Goal: Information Seeking & Learning: Learn about a topic

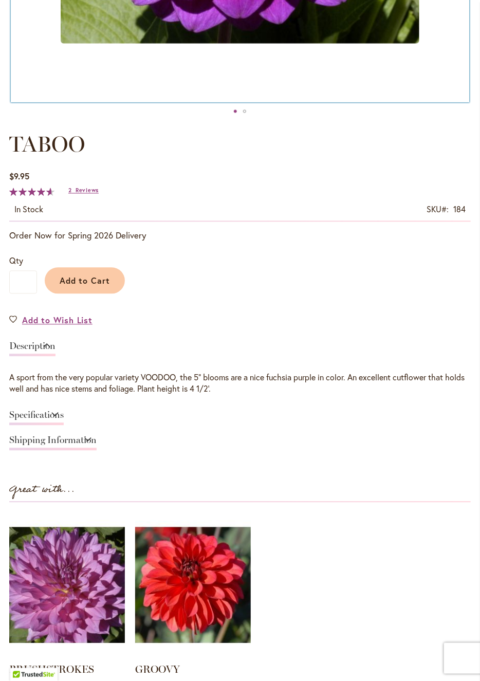
scroll to position [520, 0]
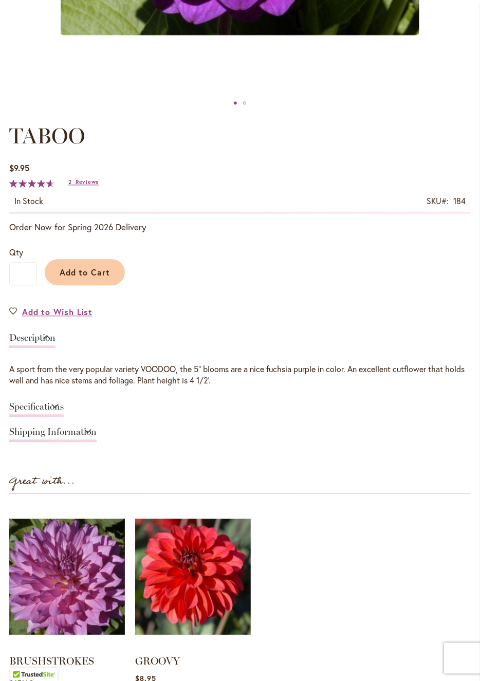
click at [51, 408] on link "Specifications" at bounding box center [36, 409] width 54 height 15
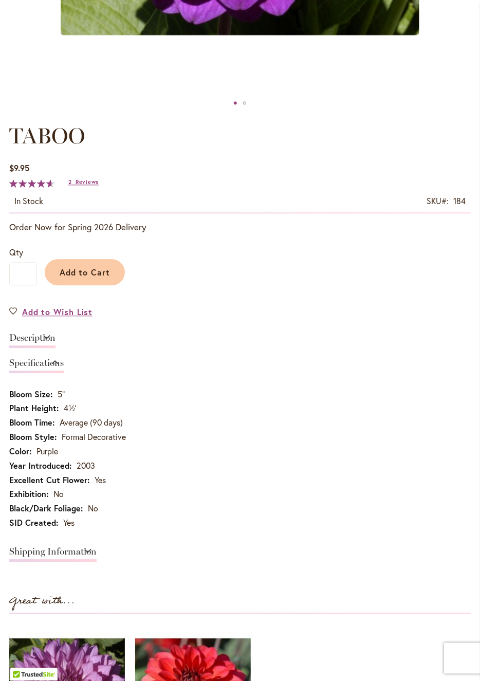
click at [51, 338] on link "Description" at bounding box center [32, 341] width 46 height 15
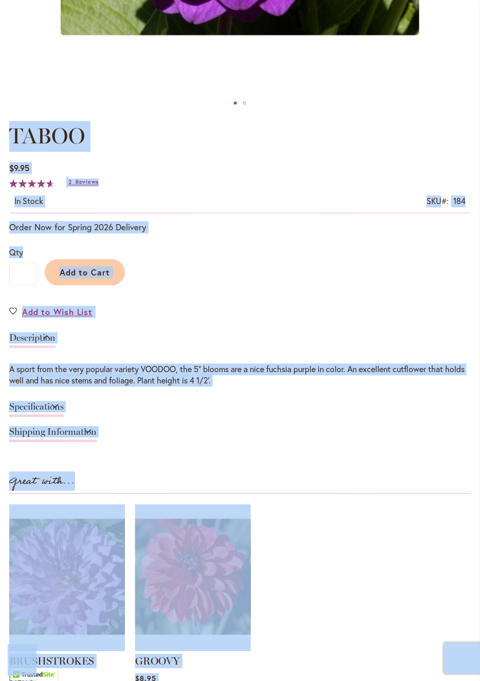
click at [273, 410] on div "Specifications" at bounding box center [240, 409] width 462 height 25
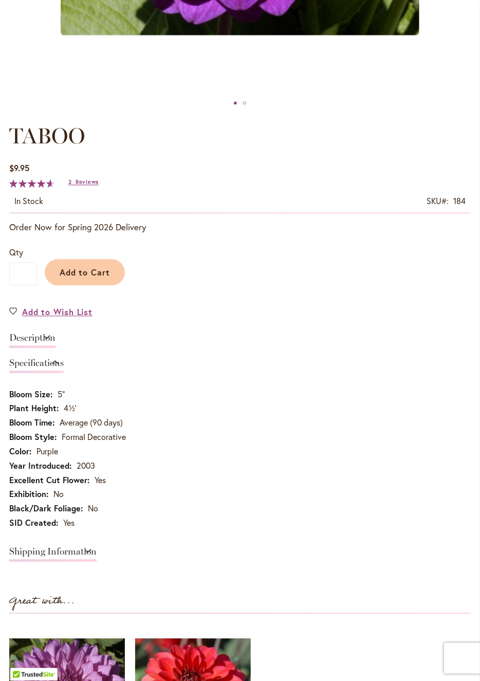
click at [48, 336] on link "Description" at bounding box center [32, 341] width 46 height 15
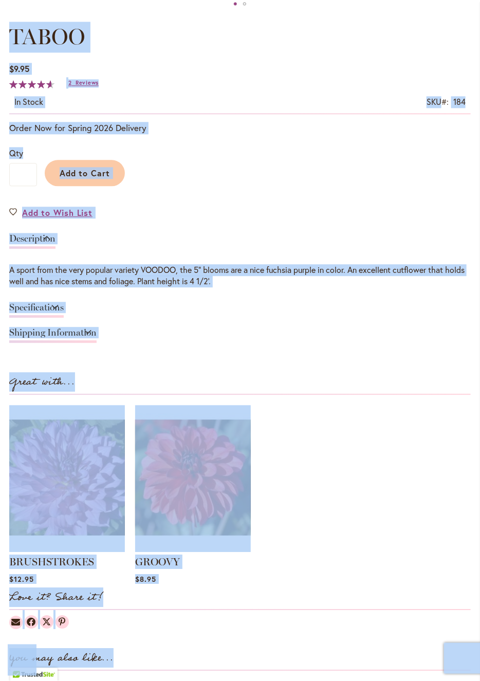
scroll to position [615, 0]
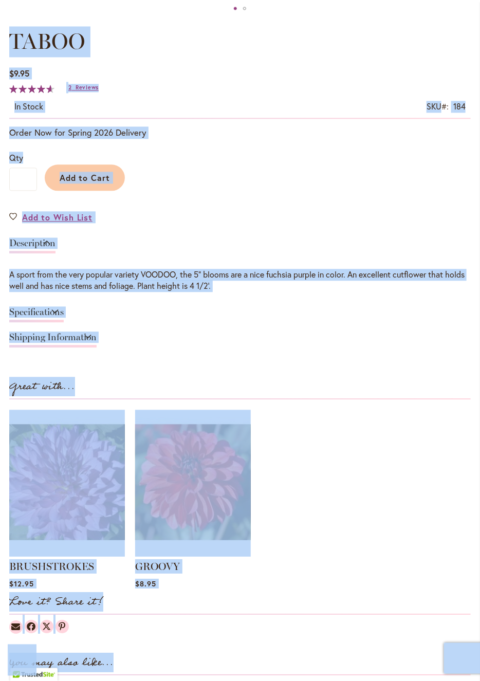
click at [197, 339] on div "Shipping Information" at bounding box center [240, 339] width 462 height 25
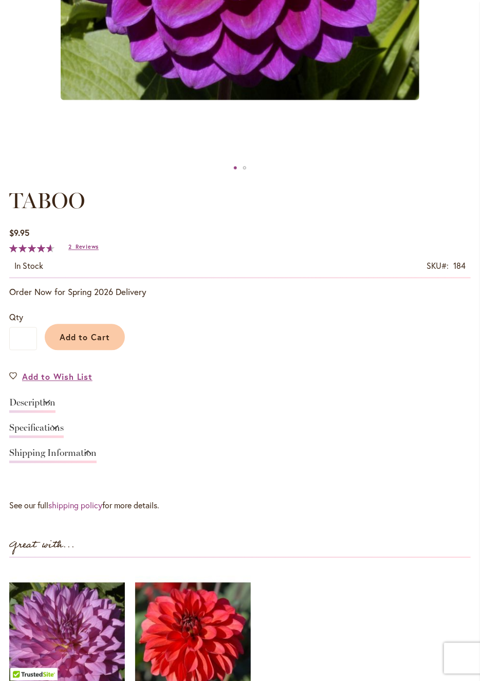
scroll to position [450, 0]
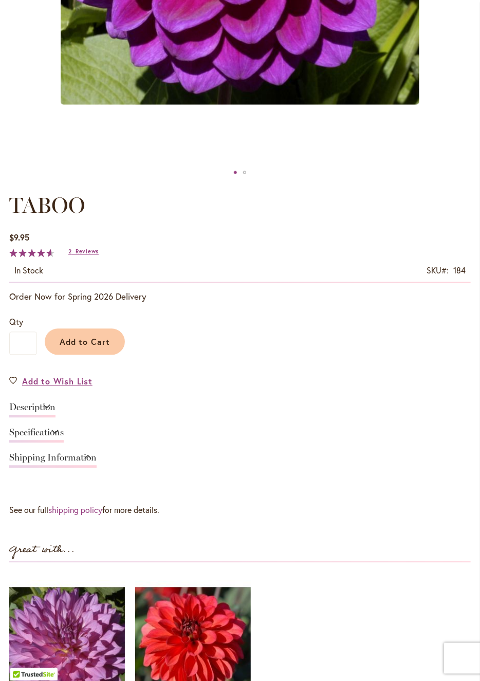
click at [59, 428] on link "Specifications" at bounding box center [36, 435] width 54 height 15
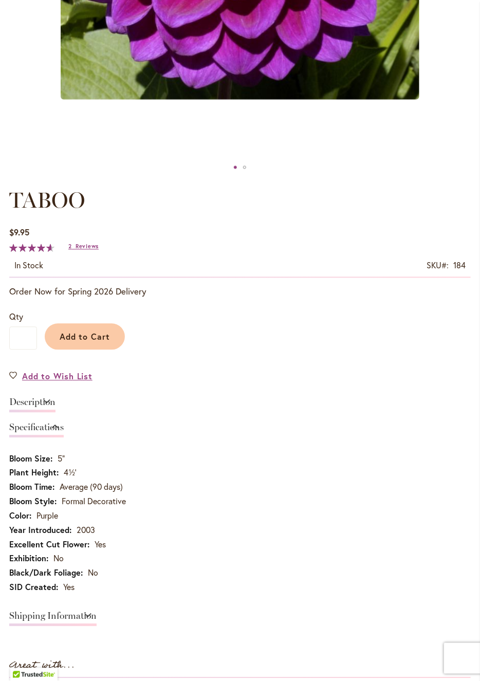
scroll to position [455, 0]
click at [53, 427] on link "Specifications" at bounding box center [36, 430] width 54 height 15
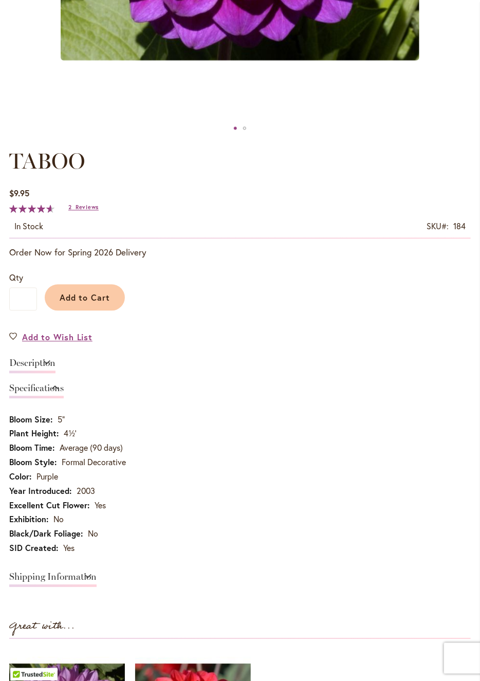
scroll to position [504, 0]
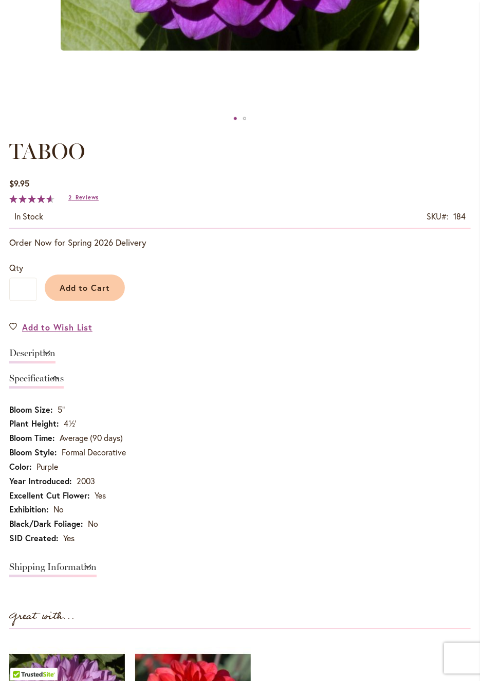
click at [50, 350] on link "Description" at bounding box center [32, 356] width 46 height 15
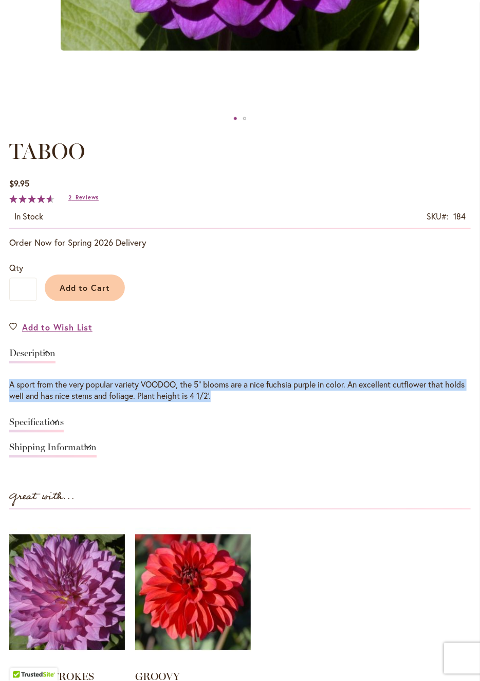
copy div "A sport from the very popular variety VOODOO, the 5" blooms are a nice fuchsia …"
